Goal: Use online tool/utility: Utilize a website feature to perform a specific function

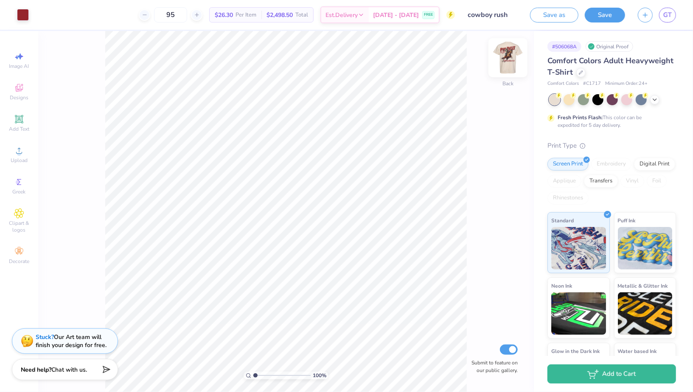
click at [501, 59] on img at bounding box center [508, 58] width 34 height 34
click at [62, 13] on div at bounding box center [44, 15] width 55 height 12
click at [65, 13] on icon at bounding box center [67, 14] width 7 height 7
click at [95, 66] on div "100 % Front Submit to feature on our public gallery." at bounding box center [286, 211] width 496 height 361
click at [502, 55] on img at bounding box center [508, 58] width 34 height 34
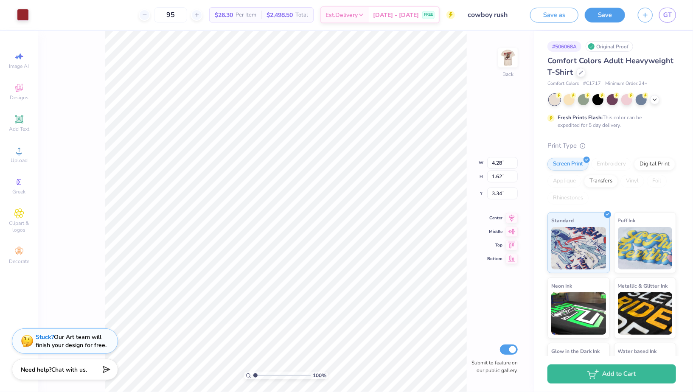
type input "3.51"
type input "3.41"
type input "4.15"
type input "1.57"
click at [503, 67] on img at bounding box center [508, 58] width 34 height 34
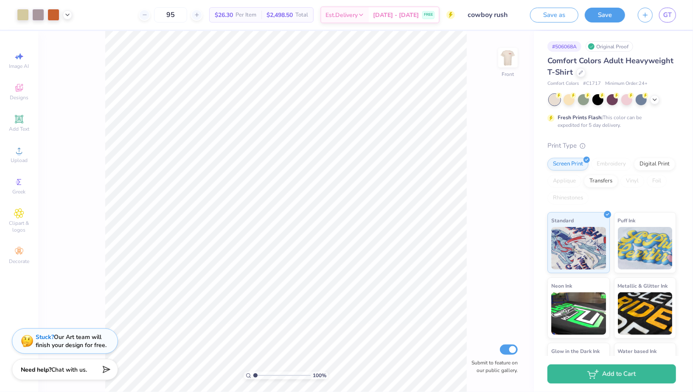
click at [503, 66] on img at bounding box center [508, 57] width 17 height 17
click at [187, 13] on input "95" at bounding box center [170, 14] width 33 height 15
click at [200, 14] on icon at bounding box center [197, 15] width 6 height 6
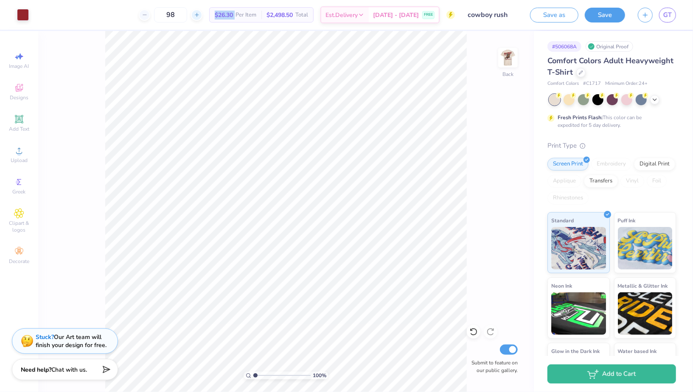
click at [200, 14] on icon at bounding box center [197, 15] width 6 height 6
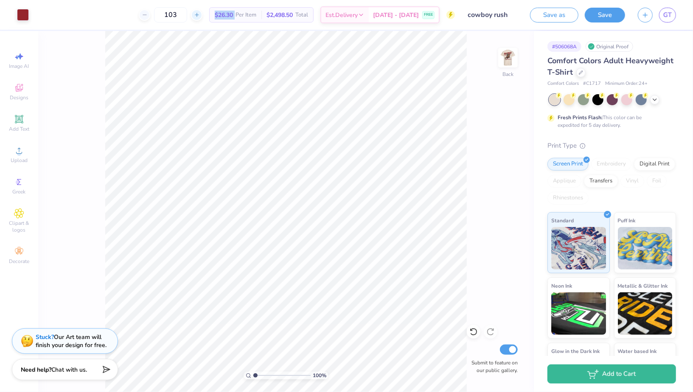
click at [200, 14] on icon at bounding box center [197, 15] width 6 height 6
click at [198, 15] on line at bounding box center [196, 15] width 3 height 0
click at [200, 12] on icon at bounding box center [197, 15] width 6 height 6
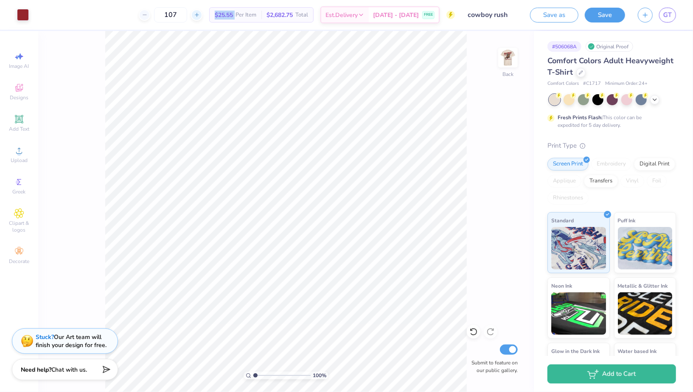
click at [200, 12] on icon at bounding box center [197, 15] width 6 height 6
type input "110"
click at [515, 51] on img at bounding box center [508, 58] width 34 height 34
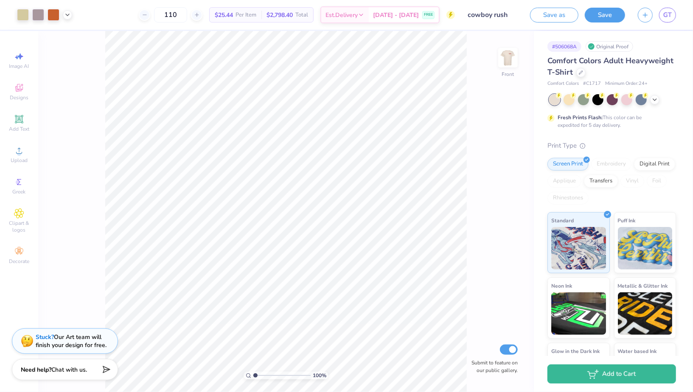
click at [515, 51] on img at bounding box center [508, 57] width 17 height 17
click at [65, 15] on icon at bounding box center [67, 14] width 7 height 7
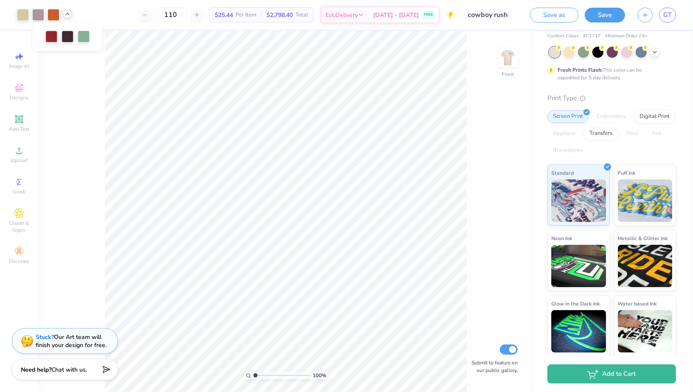
click at [66, 12] on icon at bounding box center [67, 14] width 7 height 7
click at [67, 16] on icon at bounding box center [67, 14] width 7 height 7
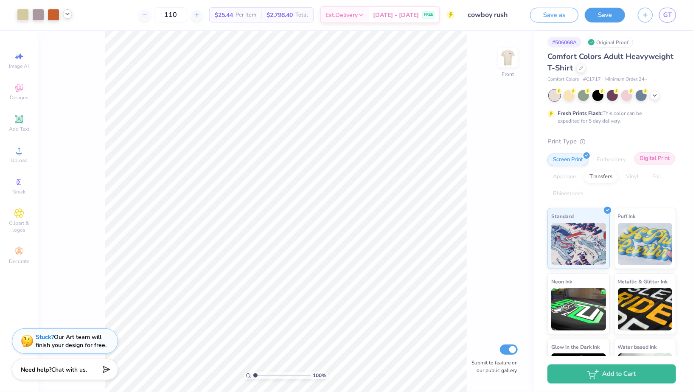
scroll to position [0, 0]
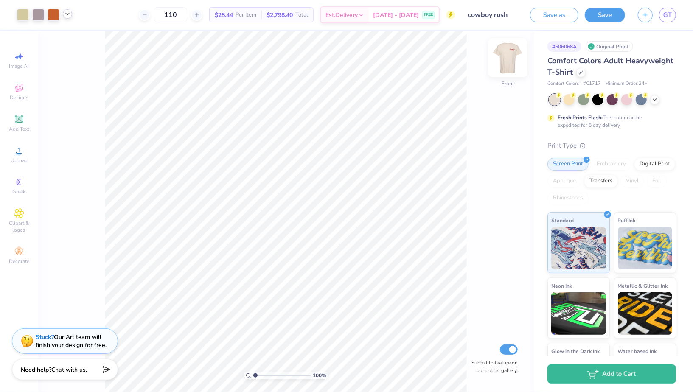
click at [506, 62] on img at bounding box center [508, 58] width 34 height 34
